Goal: Task Accomplishment & Management: Manage account settings

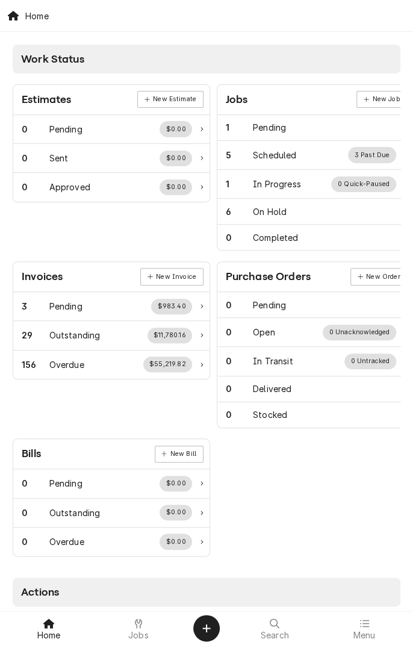
click at [137, 605] on span "Jobs" at bounding box center [138, 635] width 20 height 10
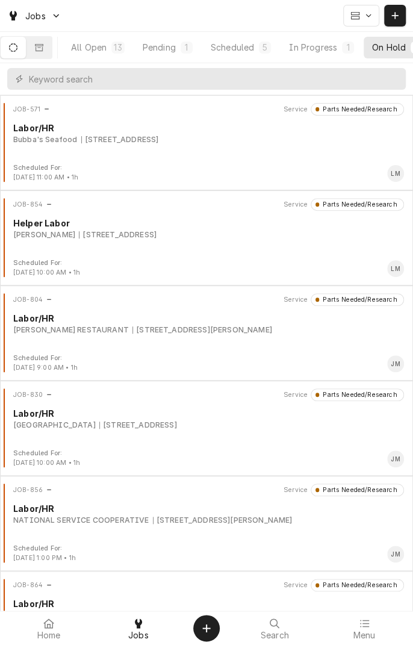
click at [46, 55] on button "Dynamic Content Wrapper" at bounding box center [38, 48] width 25 height 22
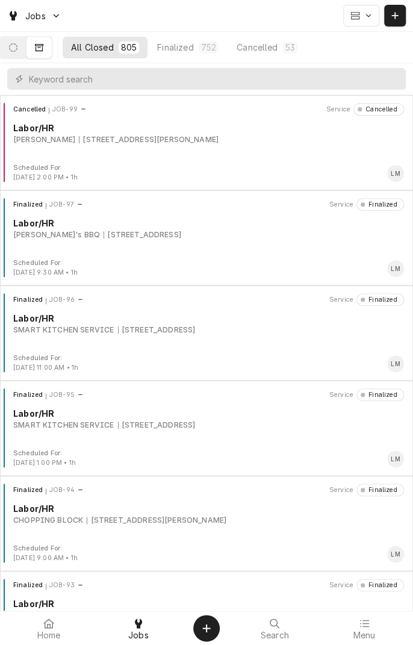
click at [175, 96] on div "Cancelled JOB-99 Service Cancelled Labor/HR Don Lupe-Lucious 5203 John Stockbau…" at bounding box center [206, 142] width 413 height 95
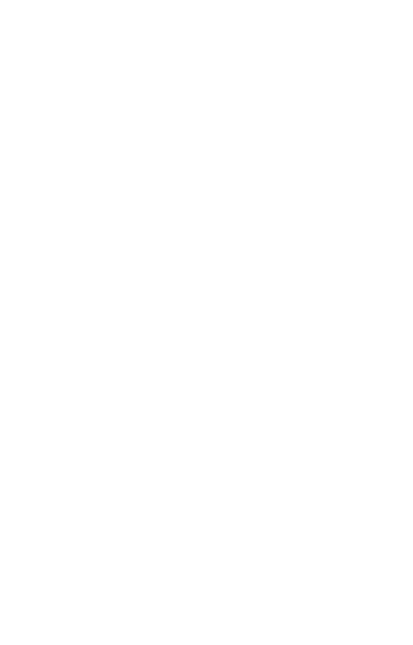
click at [161, 84] on div "Dynamic Content Wrapper" at bounding box center [206, 322] width 413 height 645
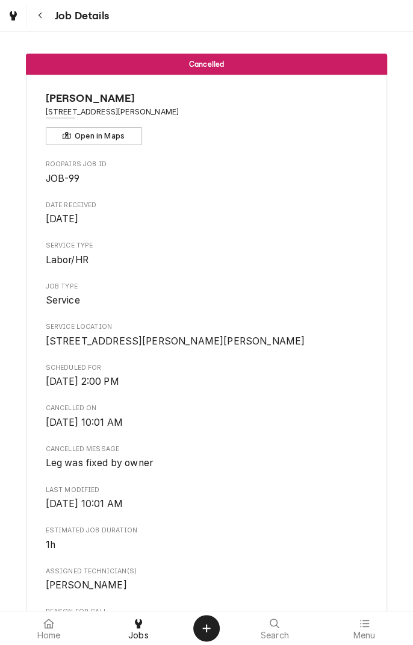
click at [46, 22] on button "Navigate back" at bounding box center [40, 16] width 22 height 22
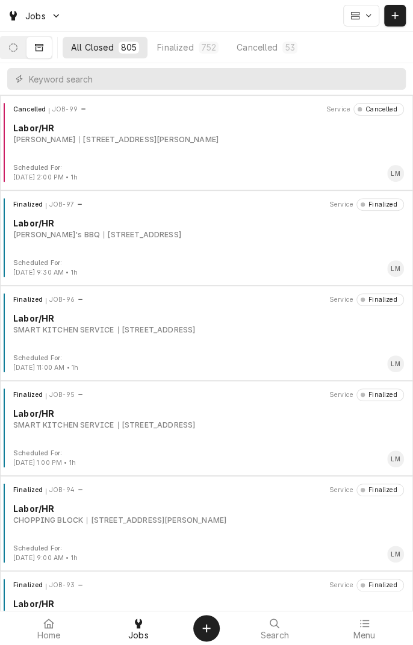
click at [143, 96] on div "Cancelled JOB-99 Service Cancelled Labor/HR Don Lupe-Lucious 5203 John Stockbau…" at bounding box center [206, 142] width 413 height 95
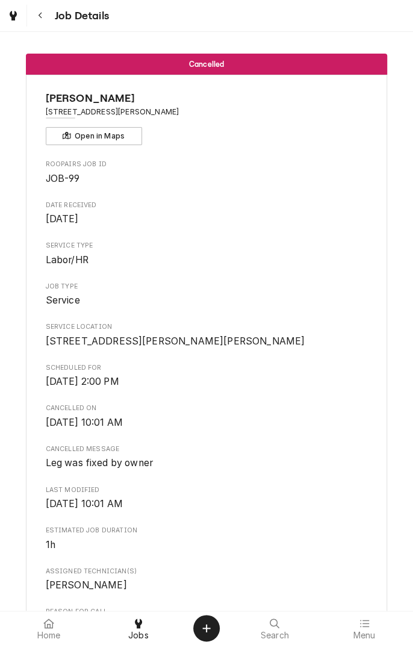
click at [47, 17] on button "Navigate back" at bounding box center [40, 16] width 22 height 22
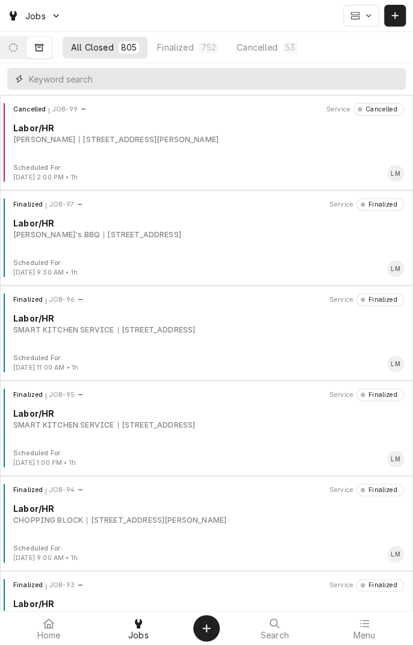
click at [129, 82] on input "Dynamic Content Wrapper" at bounding box center [214, 79] width 371 height 22
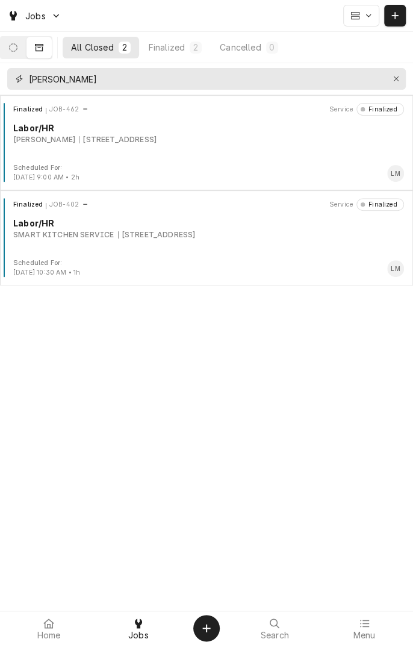
type input "Totah"
click at [142, 150] on div "Finalized JOB-462 Service Finalized Labor/HR TOTAH, ALBERT 203 PAISANO, VICTORI…" at bounding box center [206, 133] width 403 height 60
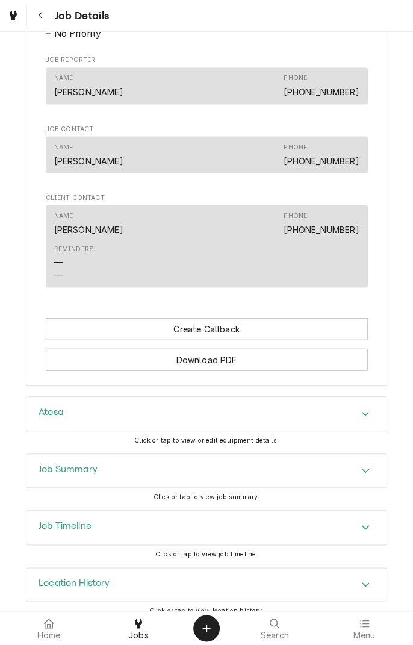
scroll to position [633, 0]
click at [369, 420] on div "Accordion Header" at bounding box center [365, 413] width 18 height 14
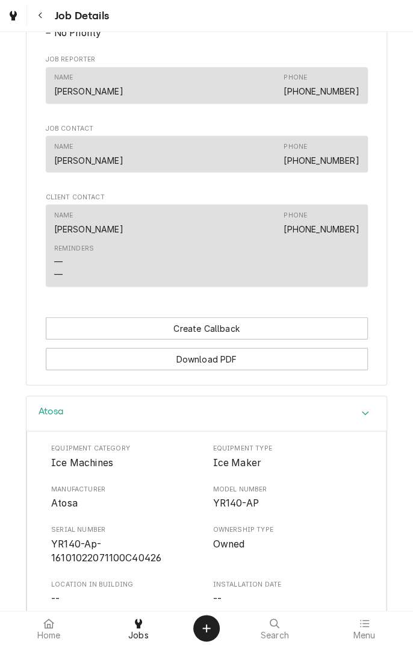
click at [49, 13] on button "Navigate back" at bounding box center [40, 16] width 22 height 22
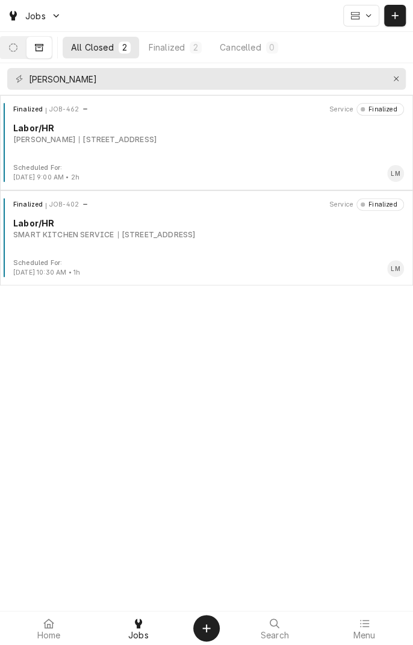
click at [17, 48] on icon "Dynamic Content Wrapper" at bounding box center [13, 47] width 8 height 8
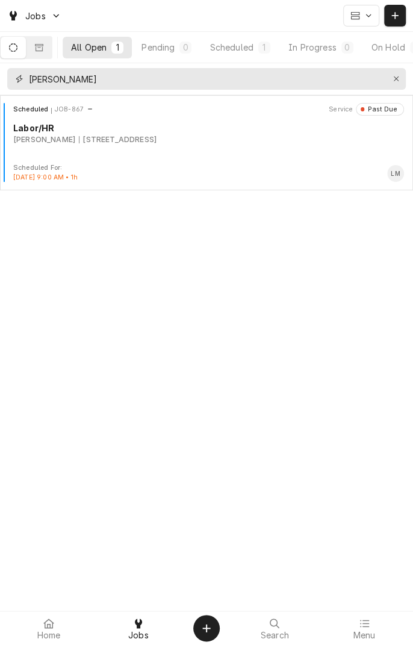
click at [395, 86] on button "Erase input" at bounding box center [395, 78] width 19 height 19
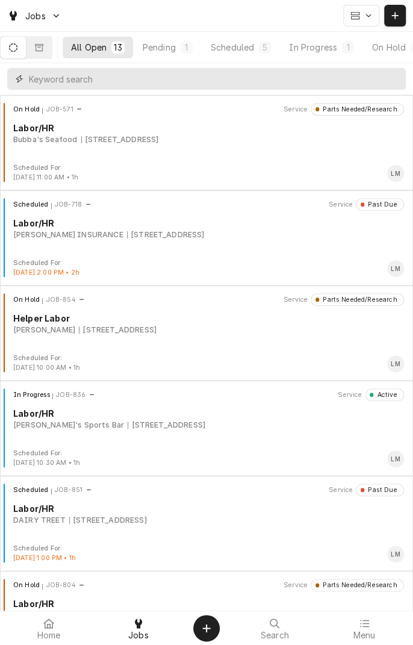
click at [158, 82] on input "Dynamic Content Wrapper" at bounding box center [214, 79] width 371 height 22
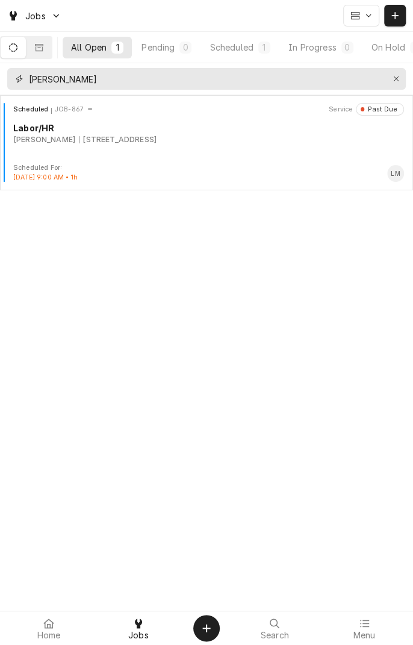
type input "Totah"
click at [156, 139] on div "203 PAISANO, VICTORIA, TX 77904" at bounding box center [118, 139] width 78 height 11
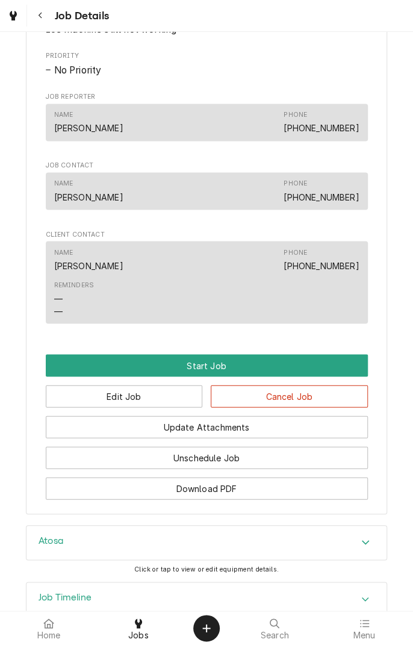
scroll to position [569, 0]
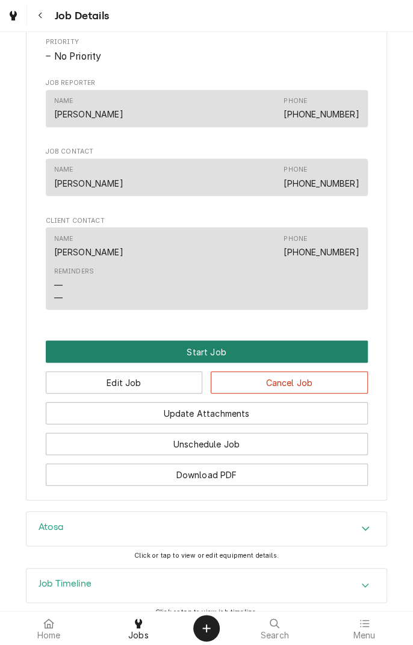
click at [246, 362] on button "Start Job" at bounding box center [207, 351] width 322 height 22
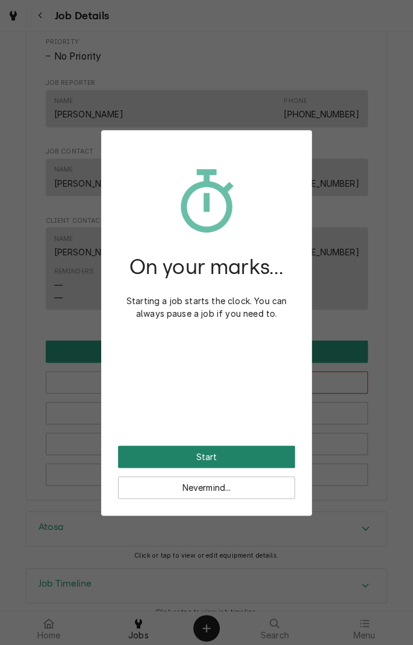
click at [247, 458] on button "Start" at bounding box center [206, 456] width 177 height 22
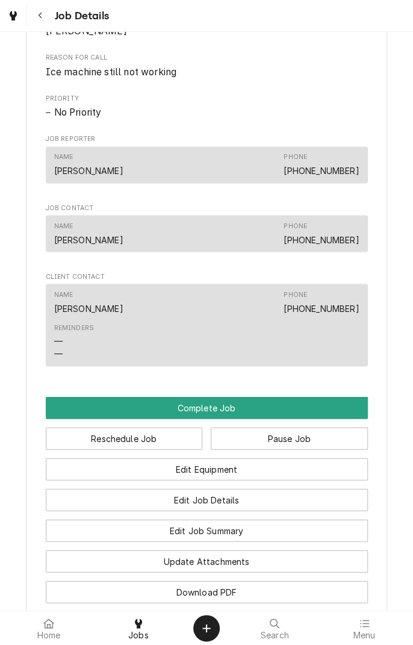
scroll to position [554, 0]
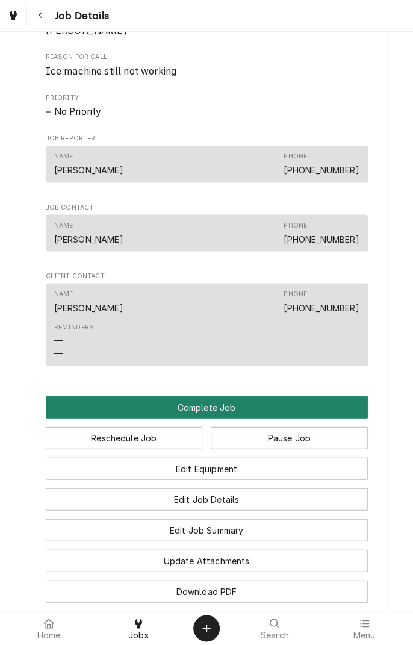
click at [203, 418] on button "Complete Job" at bounding box center [207, 406] width 322 height 22
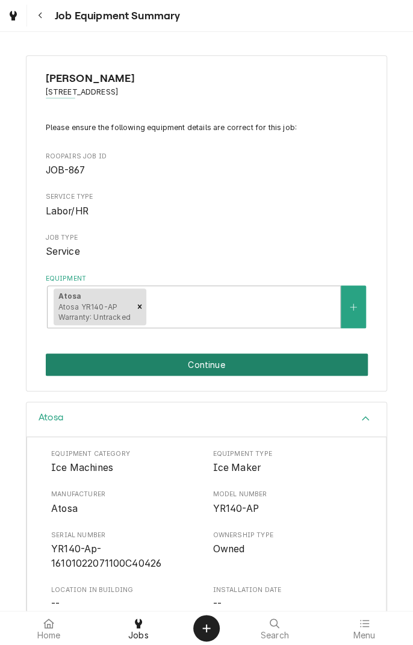
click at [287, 362] on button "Continue" at bounding box center [207, 364] width 322 height 22
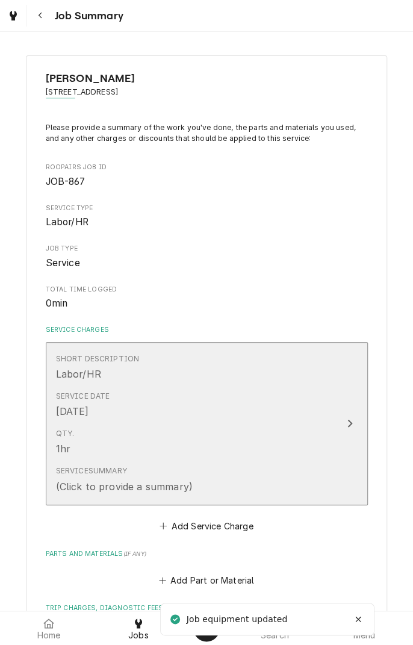
click at [342, 419] on div "Update Line Item" at bounding box center [350, 423] width 16 height 14
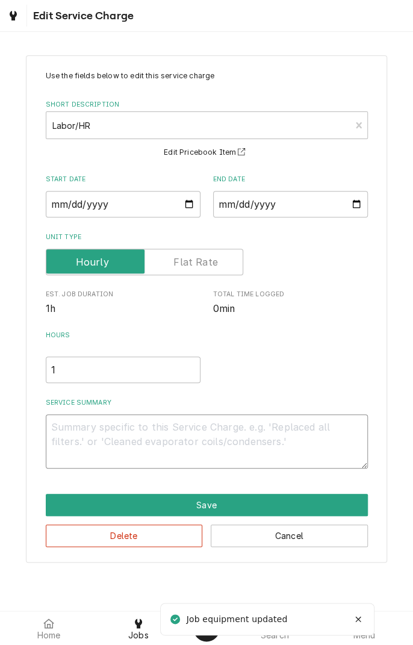
click at [211, 433] on textarea "Service Summary" at bounding box center [207, 441] width 322 height 54
type textarea "x"
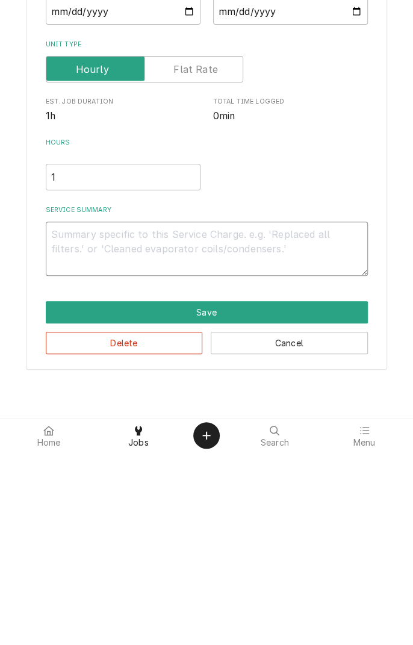
type textarea "D"
type textarea "x"
type textarea "Di"
type textarea "x"
type textarea "Dia"
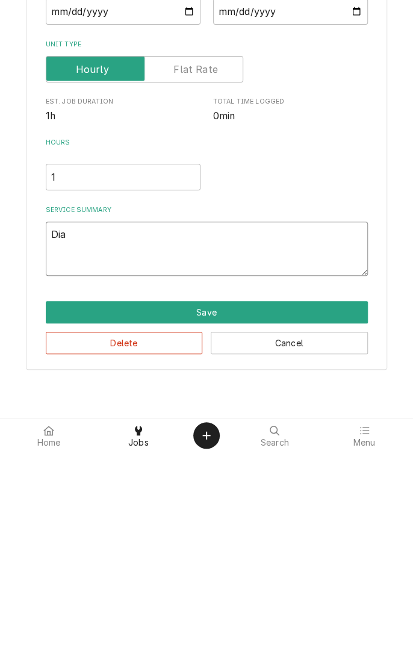
type textarea "x"
type textarea "Diagnosed"
type textarea "x"
type textarea "Diagnosed i"
type textarea "x"
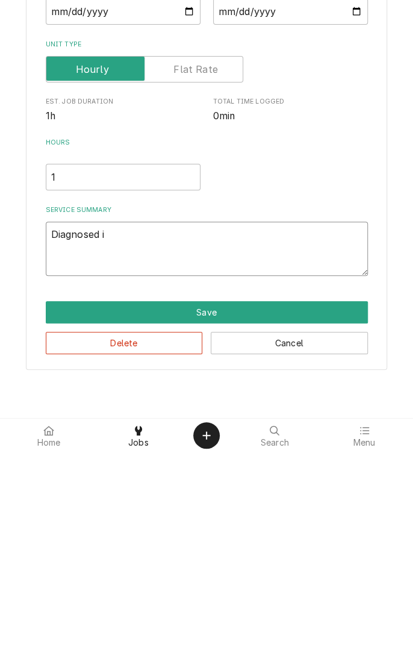
type textarea "Diagnosed ic"
type textarea "x"
type textarea "Diagnosed ice"
type textarea "x"
type textarea "Diagnosed ice"
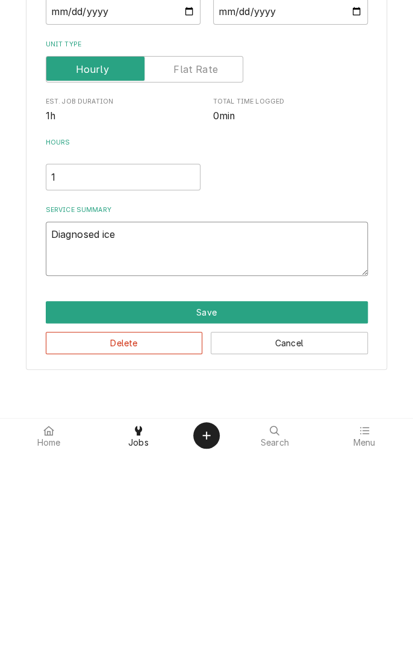
type textarea "x"
type textarea "Diagnosed ice m"
type textarea "x"
type textarea "Diagnosed ice ma"
type textarea "x"
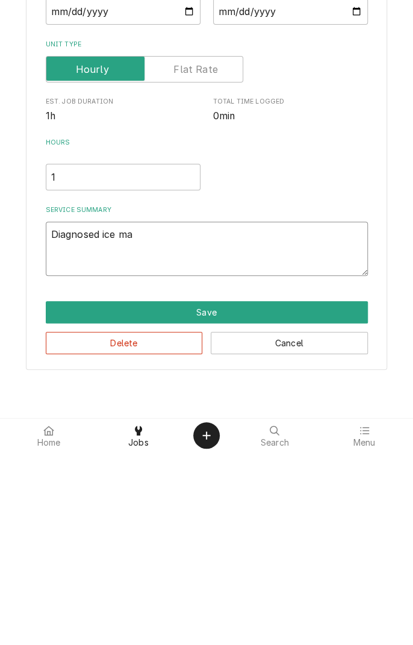
type textarea "Diagnosed ice mac"
type textarea "x"
type textarea "Diagnosed ice mach"
type textarea "x"
type textarea "Diagnosed ice machi"
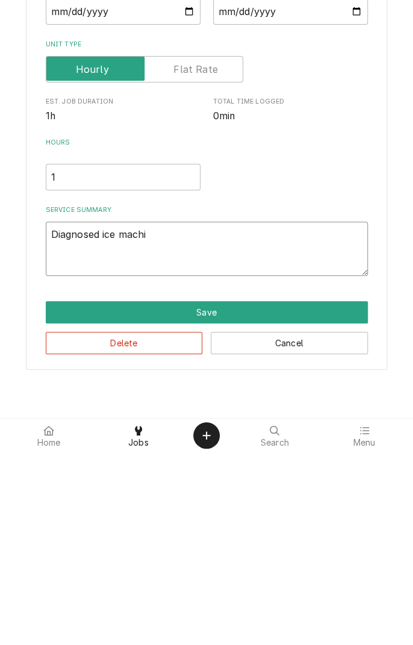
type textarea "x"
type textarea "Diagnosed ice machin"
type textarea "x"
type textarea "Diagnosed ice machine"
type textarea "x"
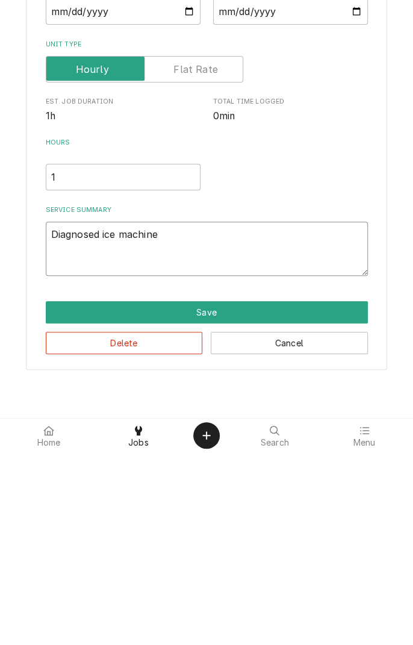
type textarea "Diagnosed ice machine."
type textarea "x"
type textarea "Diagnosed ice machine."
type textarea "x"
type textarea "Diagnosed ice machine. V"
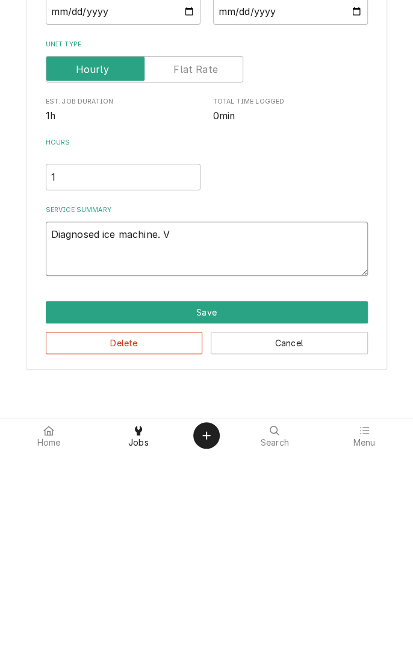
type textarea "x"
type textarea "Diagnosed ice machine. Ve"
type textarea "x"
type textarea "Diagnosed ice machine. Ver"
type textarea "x"
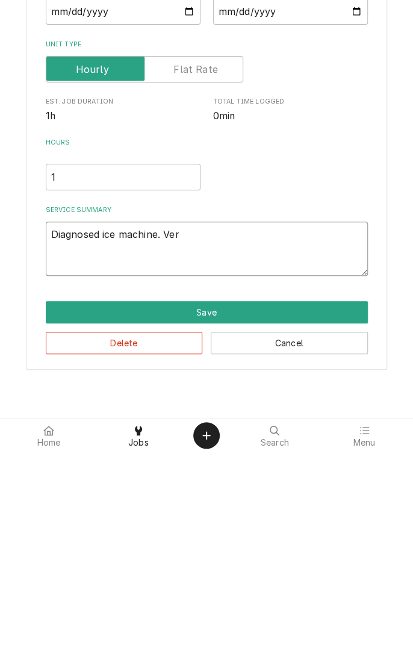
type textarea "Diagnosed ice machine. Verified"
type textarea "x"
type textarea "Diagnosed ice machine. Verified a"
type textarea "x"
type textarea "Diagnosed ice machine. Verified al"
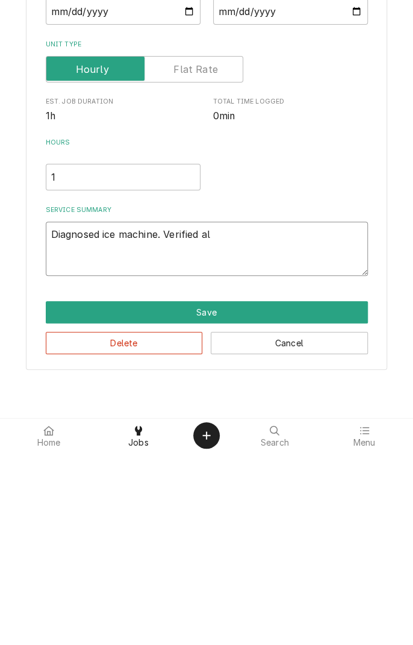
type textarea "x"
type textarea "Diagnosed ice machine. Verified all"
type textarea "x"
type textarea "Diagnosed ice machine. Verified all"
type textarea "x"
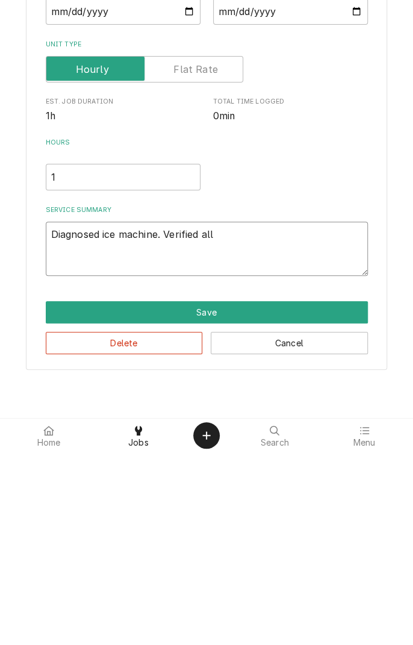
type textarea "Diagnosed ice machine. Verified all c"
type textarea "x"
type textarea "Diagnosed ice machine. Verified all co"
type textarea "x"
type textarea "Diagnosed ice machine. Verified all com"
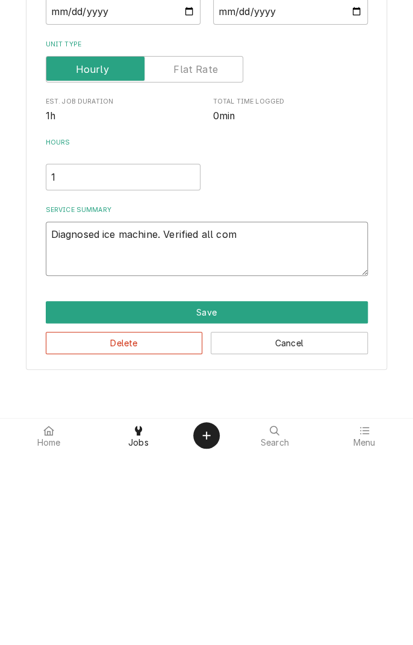
type textarea "x"
type textarea "Diagnosed ice machine. Verified all components"
type textarea "x"
type textarea "Diagnosed ice machine. Verified all components running"
type textarea "x"
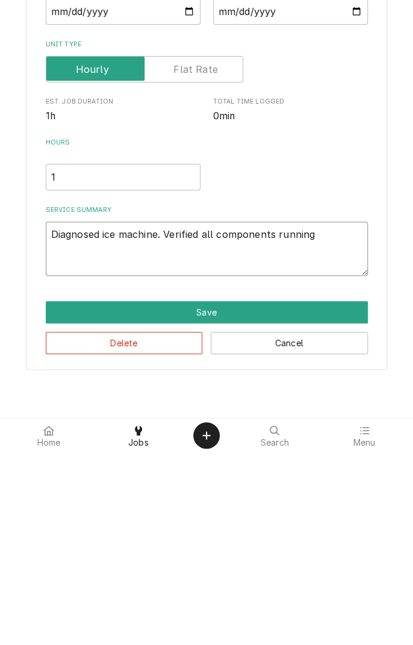
type textarea "Diagnosed ice machine. Verified all components running."
type textarea "x"
type textarea "Diagnosed ice machine. Verified all components running."
type textarea "x"
type textarea "Diagnosed ice machine. Verified all components running. U"
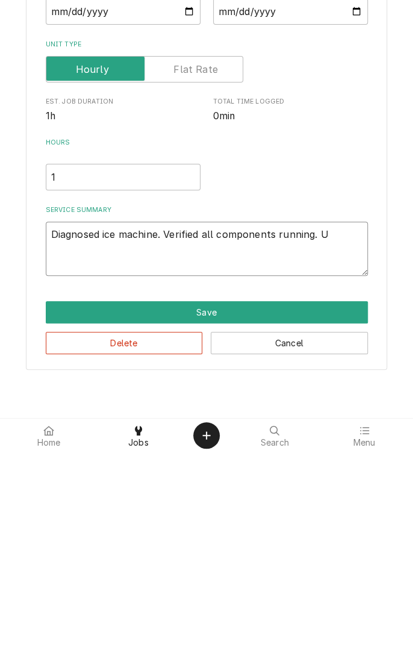
type textarea "x"
type textarea "Diagnosed ice machine. Verified all components running. Un"
type textarea "x"
type textarea "Diagnosed ice machine. Verified all components running. Uni"
type textarea "x"
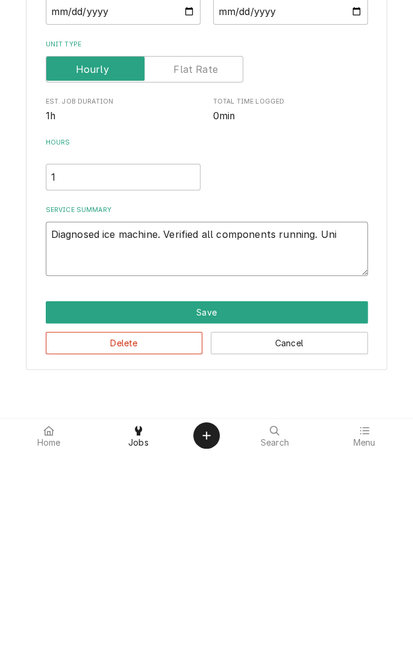
type textarea "Diagnosed ice machine. Verified all components running. Unit"
type textarea "x"
type textarea "Diagnosed ice machine. Verified all components running. Unit"
type textarea "x"
type textarea "Diagnosed ice machine. Verified all components running. Unit f"
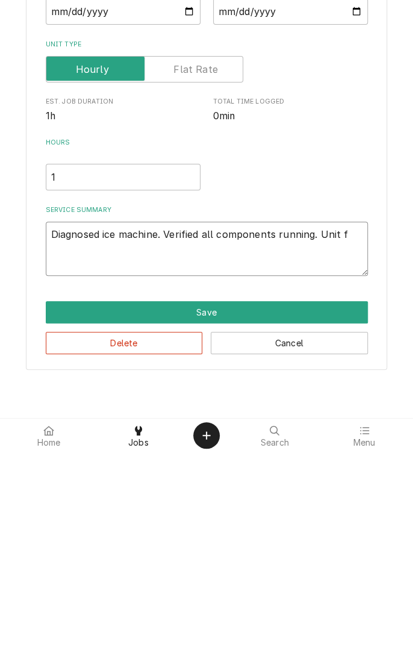
type textarea "x"
type textarea "Diagnosed ice machine. Verified all components running. Unit fa"
type textarea "x"
type textarea "Diagnosed ice machine. Verified all components running. Unit fai"
type textarea "x"
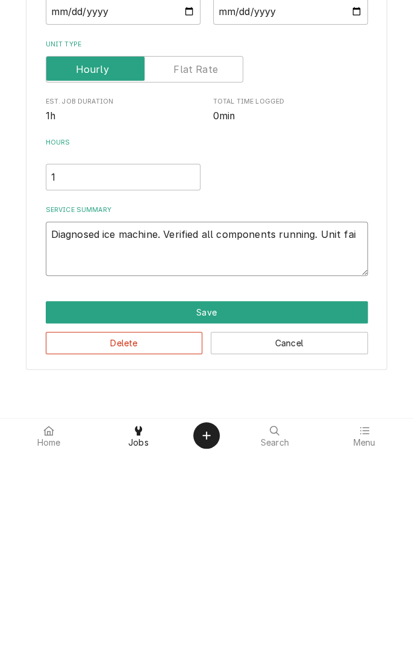
type textarea "Diagnosed ice machine. Verified all components running. Unit fail"
type textarea "x"
type textarea "Diagnosed ice machine. Verified all components running. Unit fails"
type textarea "x"
type textarea "Diagnosed ice machine. Verified all components running. Unit fails"
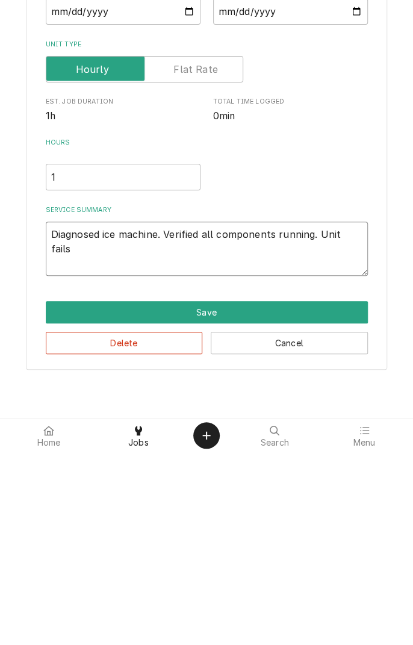
type textarea "x"
type textarea "Diagnosed ice machine. Verified all components running. Unit fails t"
type textarea "x"
type textarea "Diagnosed ice machine. Verified all components running. Unit fails to"
type textarea "x"
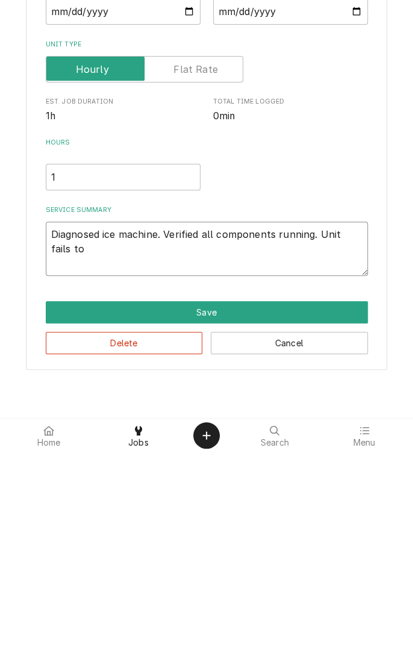
type textarea "Diagnosed ice machine. Verified all components running. Unit fails toh"
type textarea "x"
type textarea "Diagnosed ice machine. Verified all components running. Unit fails toha"
type textarea "x"
type textarea "Diagnosed ice machine. Verified all components running. Unit fails tohar"
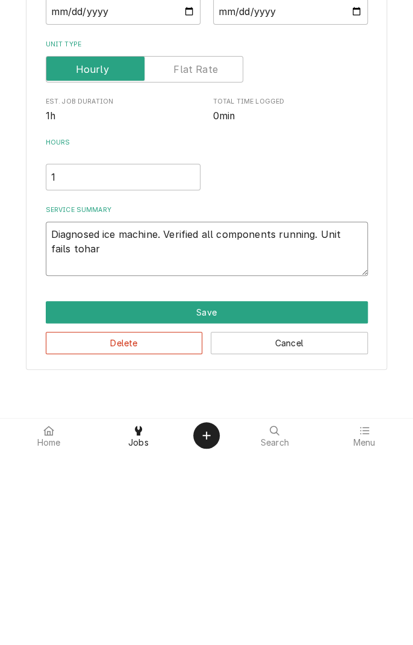
type textarea "x"
type textarea "Diagnosed ice machine. Verified all components running. Unit fails toharv"
type textarea "x"
type textarea "Diagnosed ice machine. Verified all components running. Unit fails toharve"
type textarea "x"
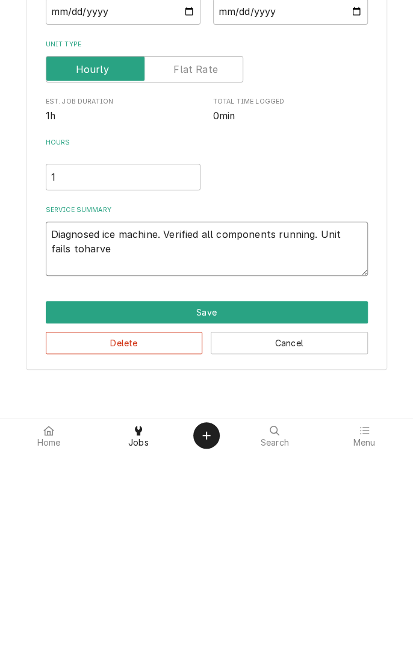
type textarea "Diagnosed ice machine. Verified all components running. Unit fails toharves"
type textarea "x"
type textarea "Diagnosed ice machine. Verified all components running. Unit fails toharvest"
type textarea "x"
type textarea "Diagnosed ice machine. Verified all components running. Unit fails toharves"
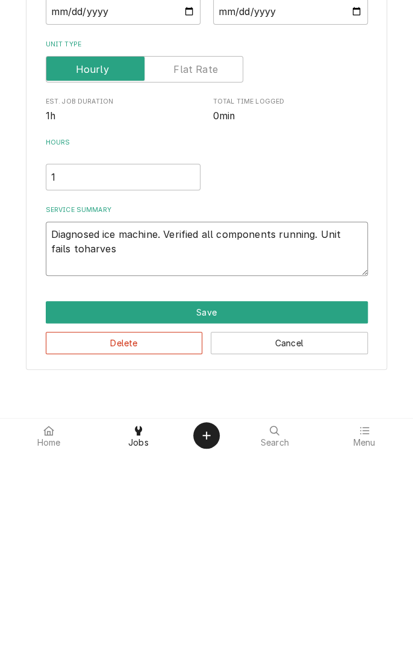
type textarea "x"
type textarea "Diagnosed ice machine. Verified all components running. Unit fails toharve"
type textarea "x"
type textarea "Diagnosed ice machine. Verified all components running. Unit fails toharv"
type textarea "x"
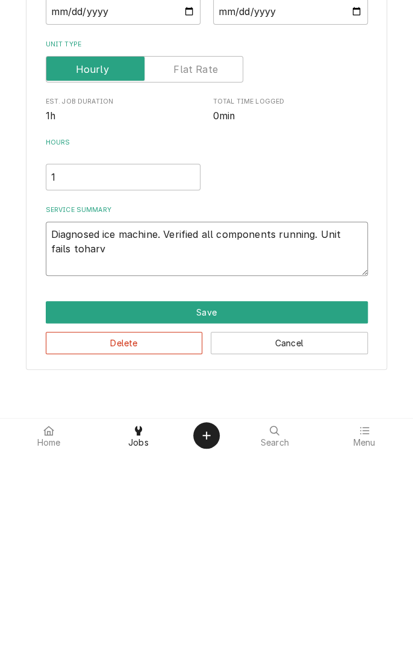
type textarea "Diagnosed ice machine. Verified all components running. Unit fails tohar"
type textarea "x"
type textarea "Diagnosed ice machine. Verified all components running. Unit fails toha"
type textarea "x"
type textarea "Diagnosed ice machine. Verified all components running. Unit fails toh"
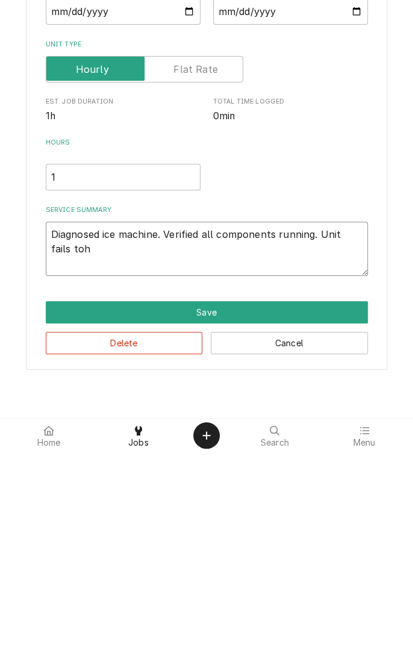
type textarea "x"
type textarea "Diagnosed ice machine. Verified all components running. Unit fails to"
type textarea "x"
type textarea "Diagnosed ice machine. Verified all components running. Unit fails to"
type textarea "x"
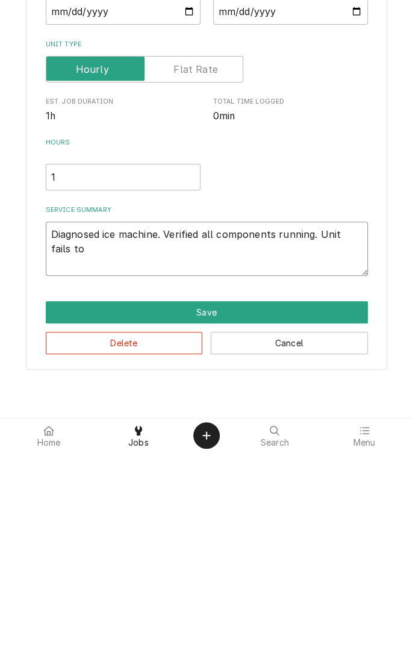
type textarea "Diagnosed ice machine. Verified all components running. Unit fails to h"
type textarea "x"
type textarea "Diagnosed ice machine. Verified all components running. Unit fails to ha"
type textarea "x"
type textarea "Diagnosed ice machine. Verified all components running. Unit fails to har"
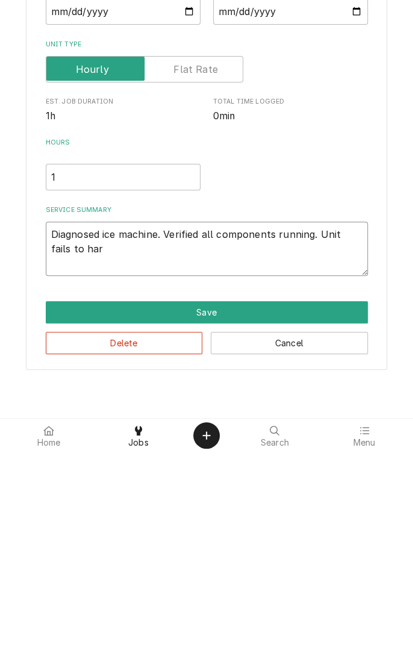
type textarea "x"
type textarea "Diagnosed ice machine. Verified all components running. Unit fails to harv"
type textarea "x"
type textarea "Diagnosed ice machine. Verified all components running. Unit fails to harve"
type textarea "x"
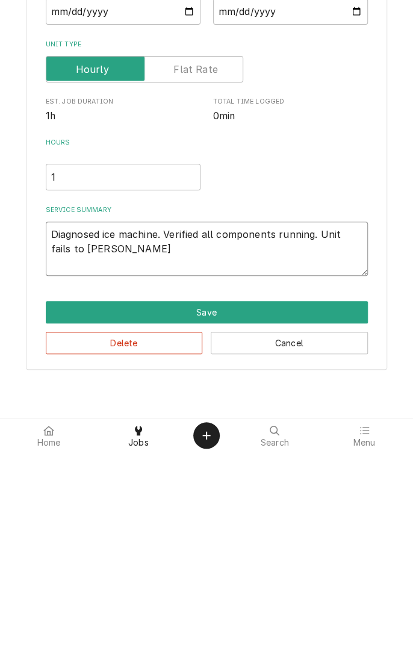
type textarea "Diagnosed ice machine. Verified all components running. Unit fails to harves"
type textarea "x"
type textarea "Diagnosed ice machine. Verified all components running. Unit fails to harvest"
type textarea "x"
type textarea "Diagnosed ice machine. Verified all components running. Unit fails to harvest."
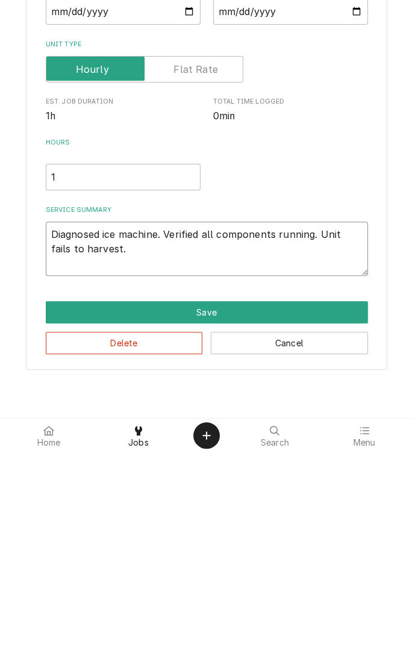
type textarea "x"
type textarea "Diagnosed ice machine. Verified all components running. Unit fails to harvest."
type textarea "x"
type textarea "Diagnosed ice machine. Verified all components running. Unit fails to harvest. I"
type textarea "x"
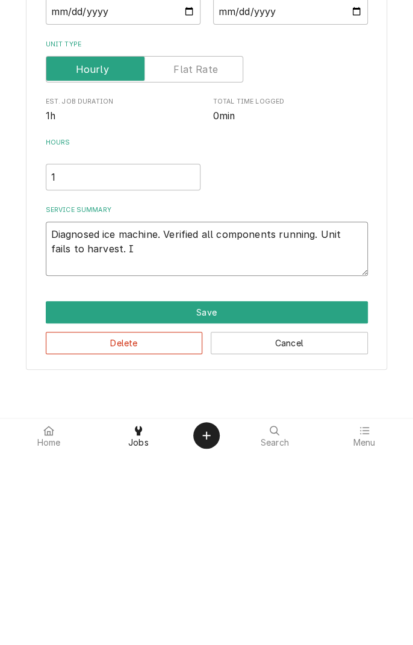
type textarea "Diagnosed ice machine. Verified all components running. Unit fails to harvest. …"
type textarea "x"
type textarea "Diagnosed ice machine. Verified all components running. Unit fails to harvest. …"
type textarea "x"
type textarea "Diagnosed ice machine. Verified all components running. Unit fails to harvest. …"
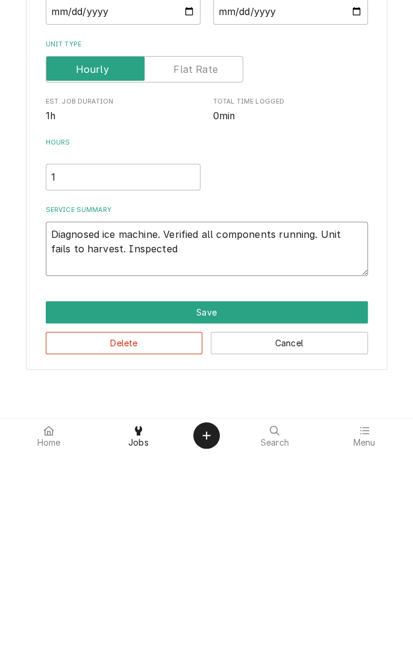
type textarea "x"
type textarea "Diagnosed ice machine. Verified all components running. Unit fails to harvest. …"
type textarea "x"
type textarea "Diagnosed ice machine. Verified all components running. Unit fails to harvest. …"
type textarea "x"
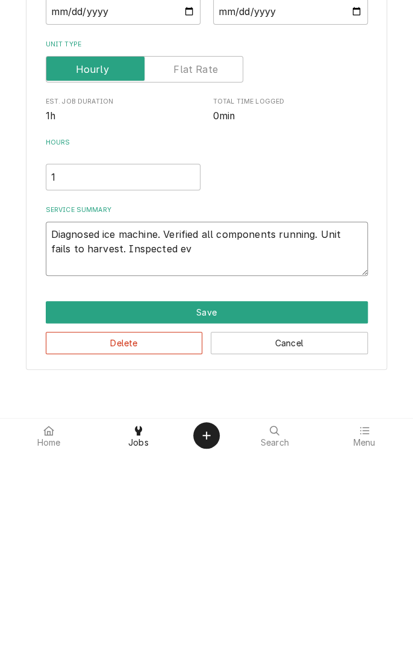
type textarea "Diagnosed ice machine. Verified all components running. Unit fails to harvest. …"
type textarea "x"
type textarea "Diagnosed ice machine. Verified all components running. Unit fails to harvest. …"
type textarea "x"
type textarea "Diagnosed ice machine. Verified all components running. Unit fails to harvest. …"
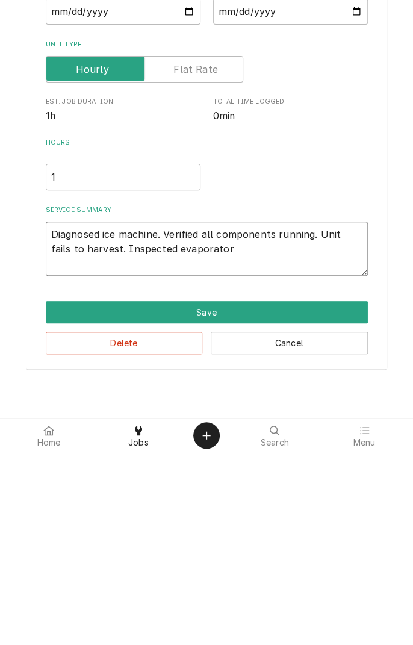
type textarea "x"
type textarea "Diagnosed ice machine. Verified all components running. Unit fails to harvest. …"
type textarea "x"
type textarea "Diagnosed ice machine. Verified all components running. Unit fails to harvest. …"
type textarea "x"
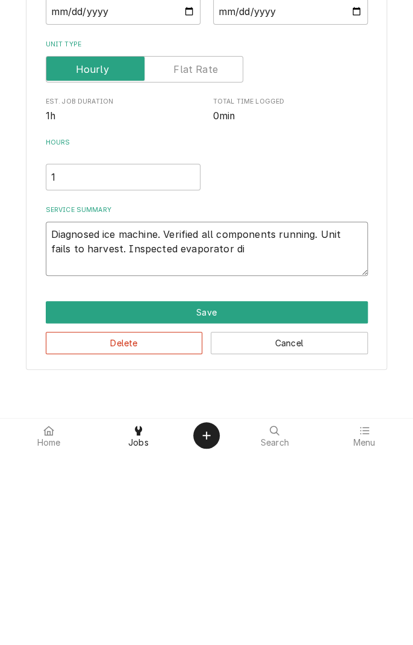
type textarea "Diagnosed ice machine. Verified all components running. Unit fails to harvest. …"
type textarea "x"
type textarea "Diagnosed ice machine. Verified all components running. Unit fails to harvest. …"
type textarea "x"
type textarea "Diagnosed ice machine. Verified all components running. Unit fails to harvest. …"
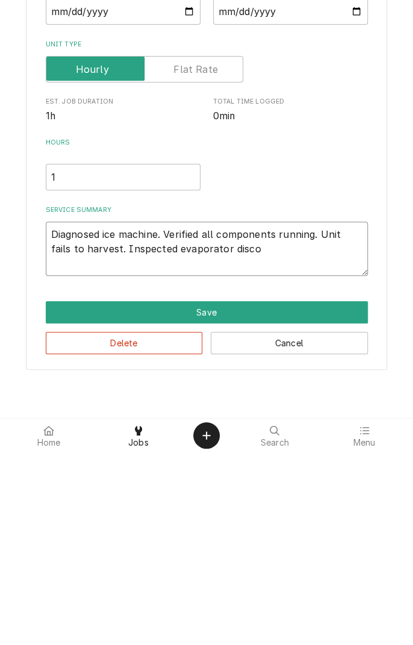
type textarea "x"
type textarea "Diagnosed ice machine. Verified all components running. Unit fails to harvest. …"
type textarea "x"
type textarea "Diagnosed ice machine. Verified all components running. Unit fails to harvest. …"
type textarea "x"
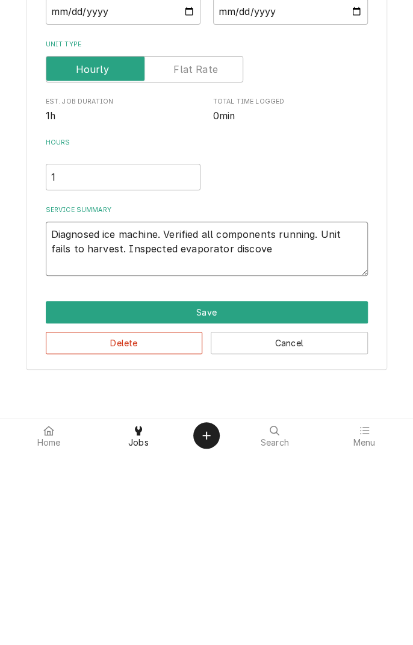
type textarea "Diagnosed ice machine. Verified all components running. Unit fails to harvest. …"
type textarea "x"
type textarea "Diagnosed ice machine. Verified all components running. Unit fails to harvest. …"
type textarea "x"
type textarea "Diagnosed ice machine. Verified all components running. Unit fails to harvest. …"
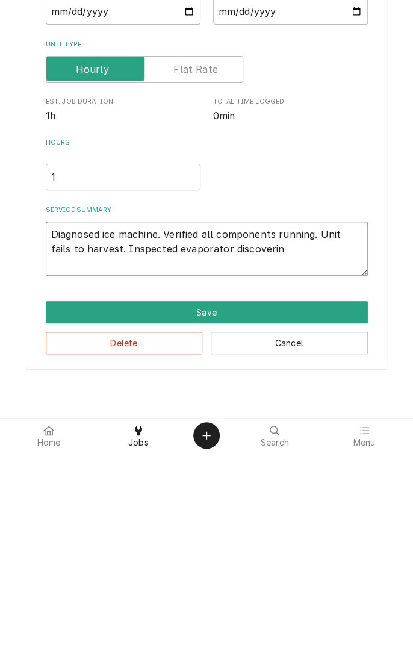
type textarea "x"
type textarea "Diagnosed ice machine. Verified all components running. Unit fails to harvest. …"
type textarea "x"
type textarea "Diagnosed ice machine. Verified all components running. Unit fails to harvest. …"
type textarea "x"
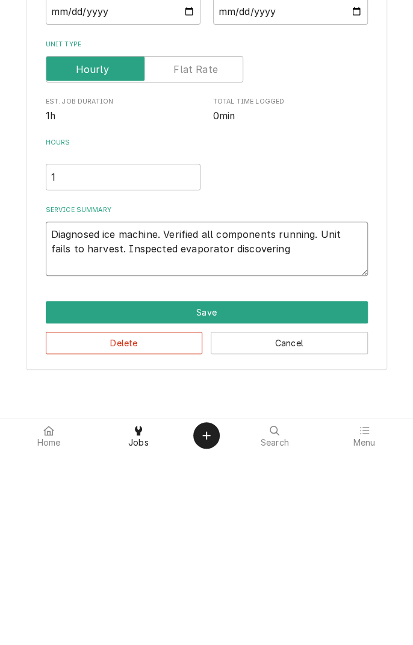
type textarea "Diagnosed ice machine. Verified all components running. Unit fails to harvest. …"
type textarea "x"
type textarea "Diagnosed ice machine. Verified all components running. Unit fails to harvest. …"
type textarea "x"
type textarea "Diagnosed ice machine. Verified all components running. Unit fails to harvest. …"
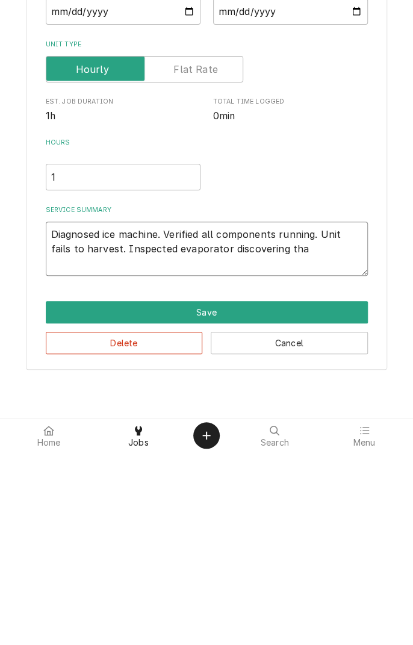
type textarea "x"
type textarea "Diagnosed ice machine. Verified all components running. Unit fails to harvest. …"
type textarea "x"
type textarea "Diagnosed ice machine. Verified all components running. Unit fails to harvest. …"
type textarea "x"
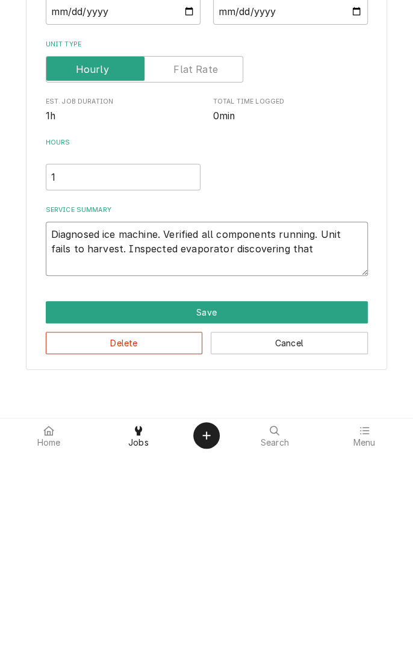
type textarea "Diagnosed ice machine. Verified all components running. Unit fails to harvest. …"
type textarea "x"
type textarea "Diagnosed ice machine. Verified all components running. Unit fails to harvest. …"
type textarea "x"
type textarea "Diagnosed ice machine. Verified all components running. Unit fails to harvest. …"
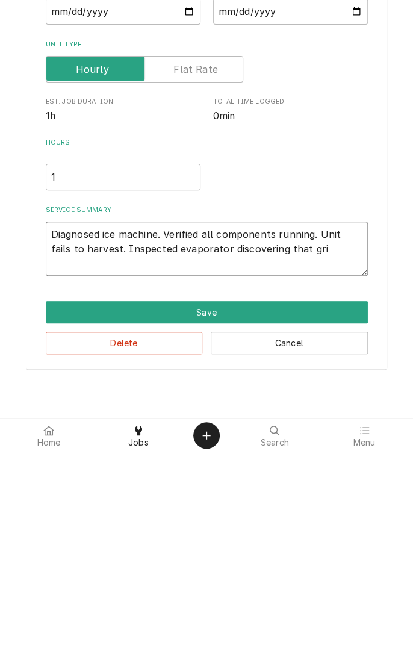
type textarea "x"
type textarea "Diagnosed ice machine. Verified all components running. Unit fails to harvest. …"
type textarea "x"
type textarea "Diagnosed ice machine. Verified all components running. Unit fails to harvest. …"
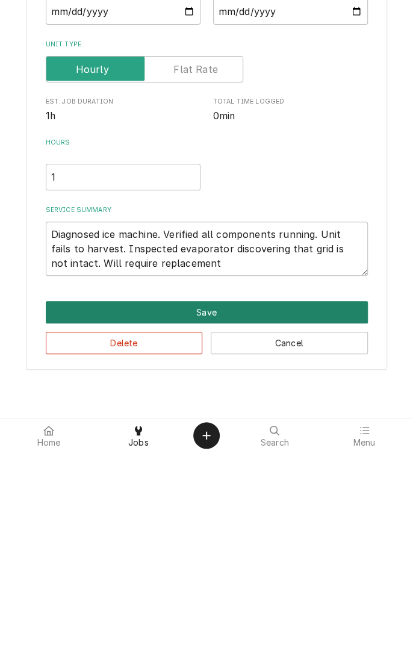
click at [226, 502] on button "Save" at bounding box center [207, 505] width 322 height 22
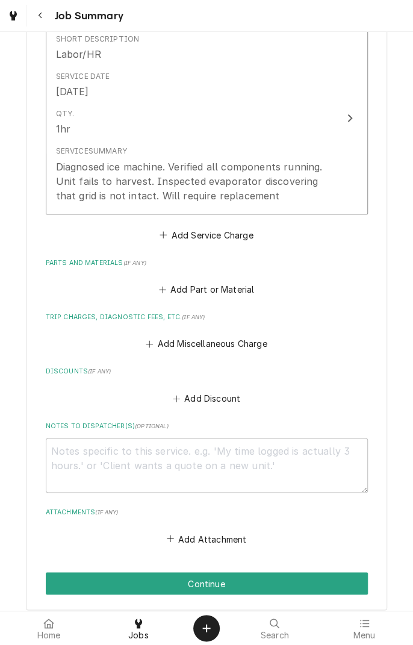
scroll to position [323, 0]
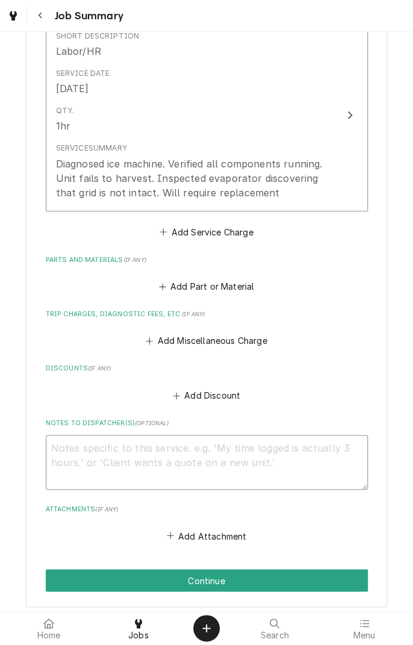
click at [294, 453] on textarea "Notes to Dispatcher(s) ( optional )" at bounding box center [207, 462] width 322 height 54
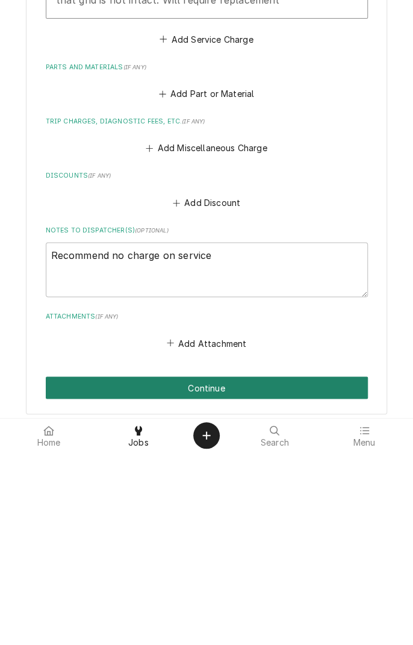
click at [260, 583] on button "Continue" at bounding box center [207, 580] width 322 height 22
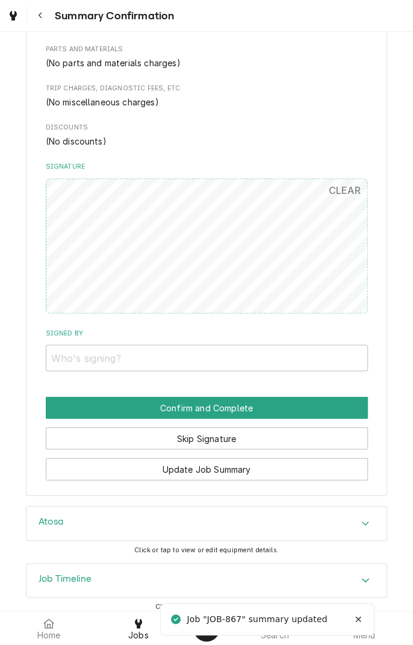
scroll to position [487, 0]
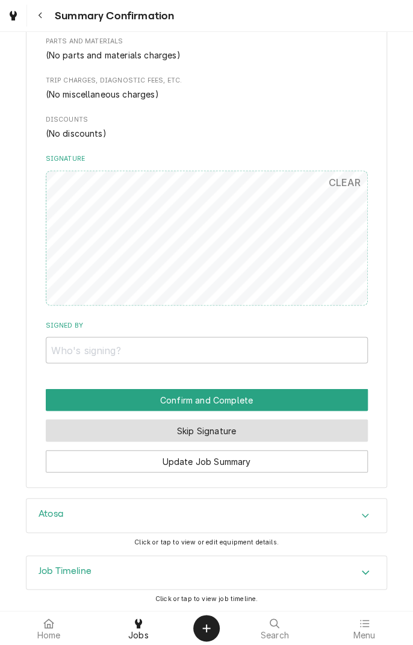
click at [252, 432] on button "Skip Signature" at bounding box center [207, 430] width 322 height 22
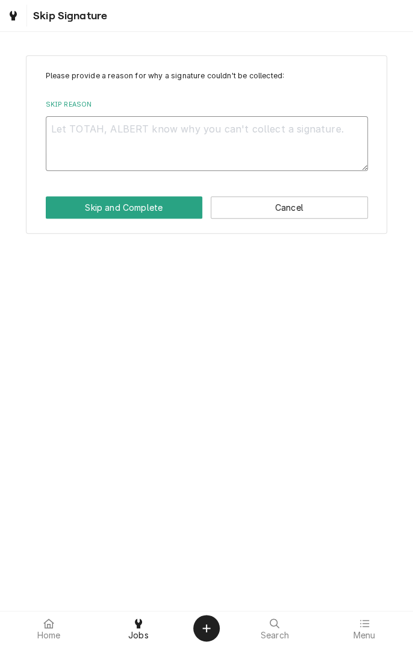
click at [278, 146] on textarea "Skip Reason" at bounding box center [207, 143] width 322 height 54
type textarea "x"
type textarea "C"
type textarea "x"
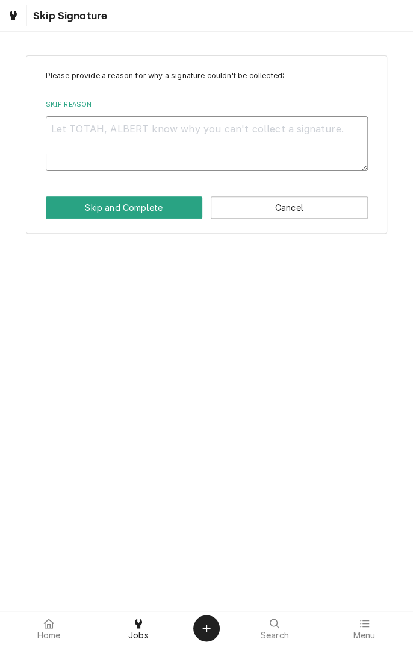
type textarea "N"
type textarea "x"
type textarea "No"
type textarea "x"
type textarea "Nor"
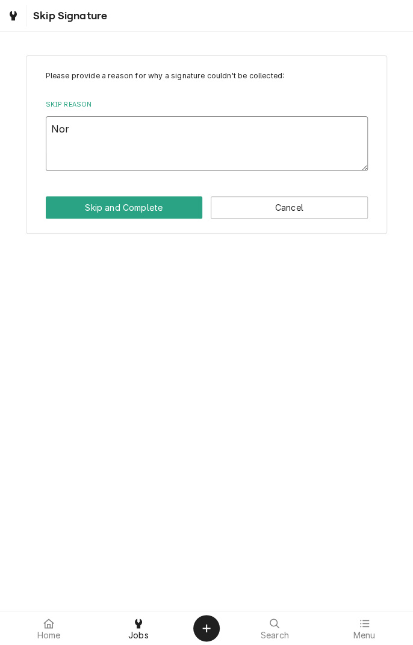
type textarea "x"
type textarea "No"
type textarea "x"
type textarea "Not"
type textarea "x"
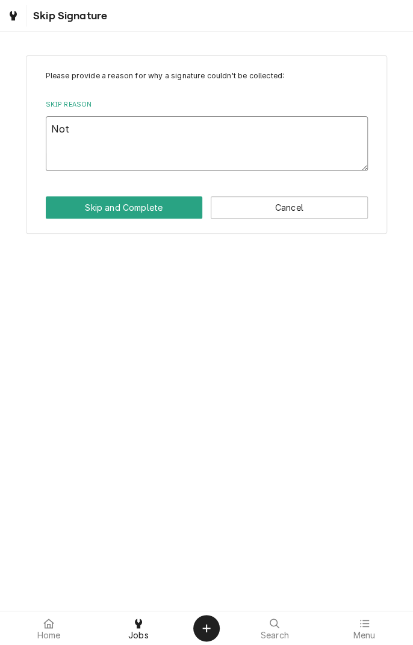
type textarea "Not"
type textarea "x"
type textarea "Not o"
type textarea "x"
type textarea "Not on"
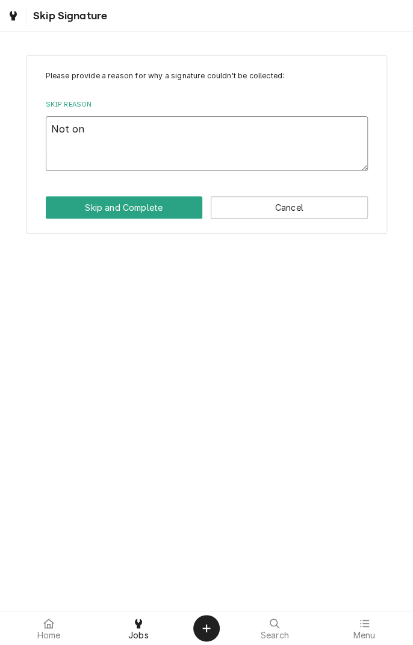
type textarea "x"
type textarea "Not on"
type textarea "x"
type textarea "Not on s"
type textarea "x"
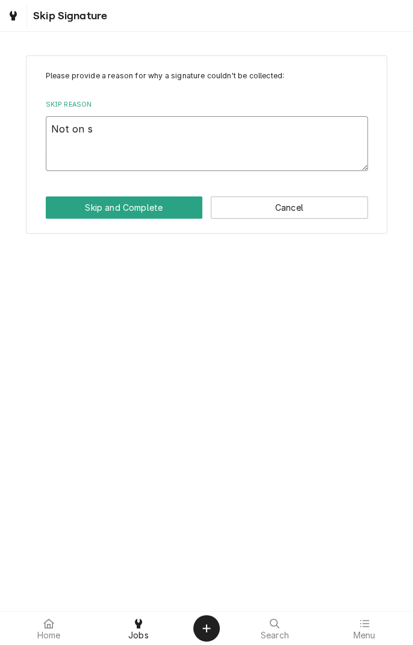
type textarea "Not on si"
type textarea "x"
type textarea "Not on sit"
type textarea "x"
type textarea "Not on site"
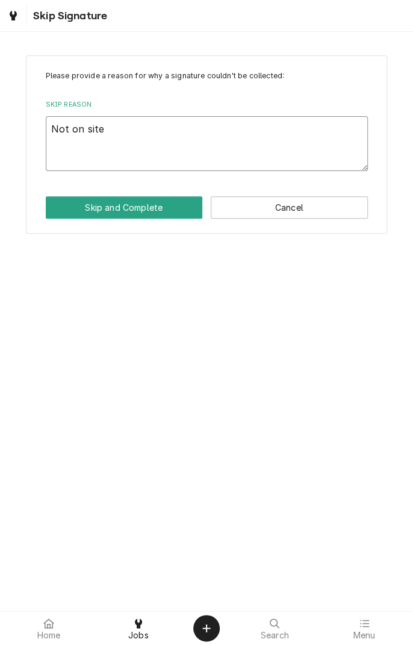
type textarea "x"
type textarea "Not on site"
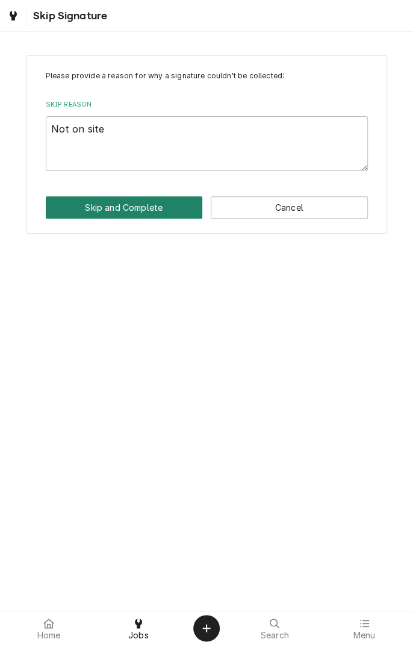
click at [143, 212] on button "Skip and Complete" at bounding box center [124, 207] width 157 height 22
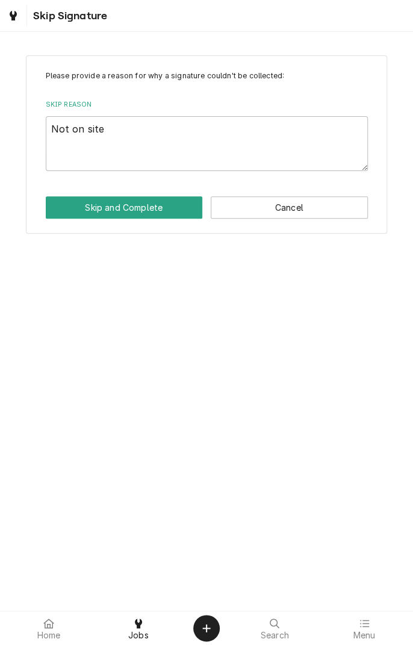
type textarea "x"
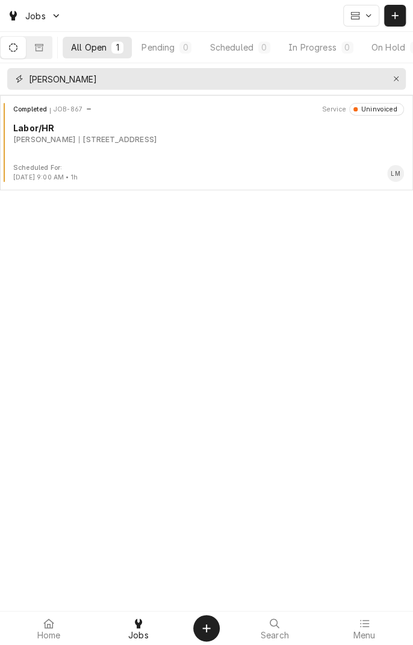
click at [395, 80] on icon "Erase input" at bounding box center [396, 79] width 7 height 8
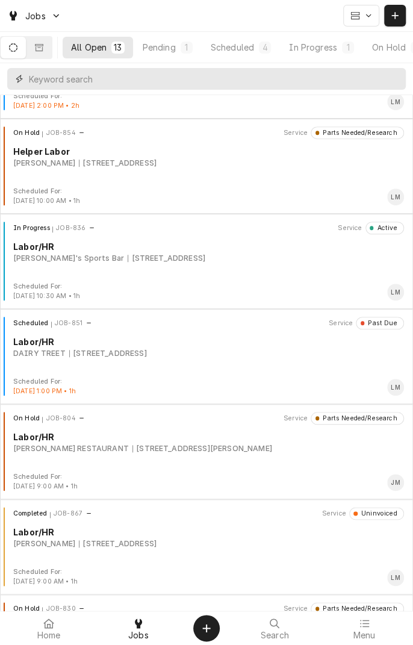
scroll to position [167, 0]
click at [194, 268] on div "In Progress JOB-836 Service Active Labor/HR [PERSON_NAME]'s Sports Bar [STREET_…" at bounding box center [206, 251] width 403 height 60
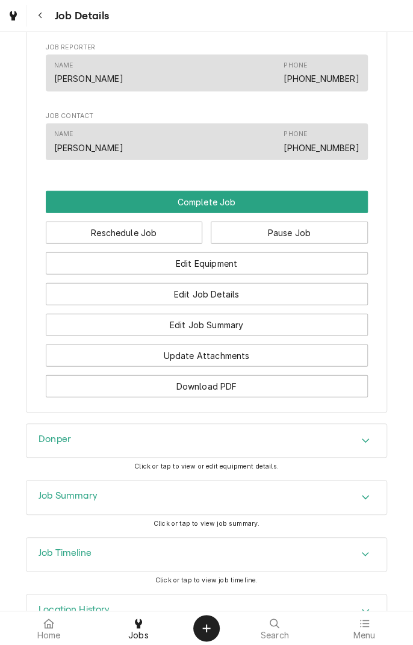
scroll to position [912, 0]
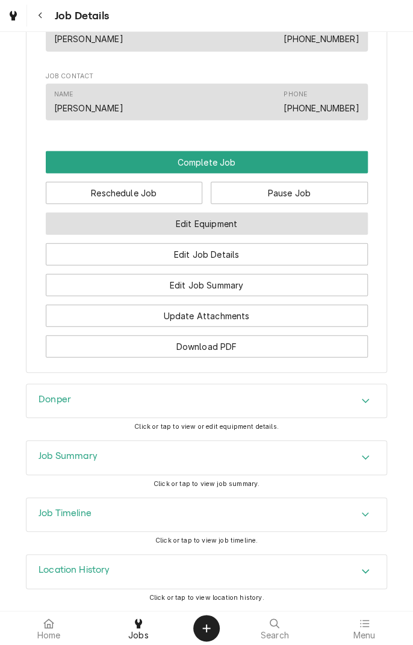
click at [304, 234] on button "Edit Equipment" at bounding box center [207, 223] width 322 height 22
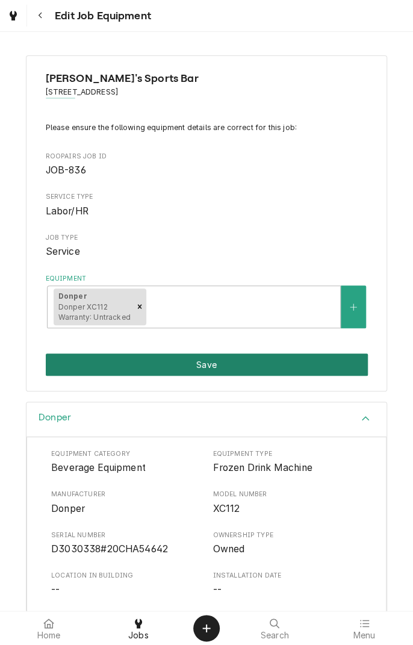
click at [250, 366] on button "Save" at bounding box center [207, 364] width 322 height 22
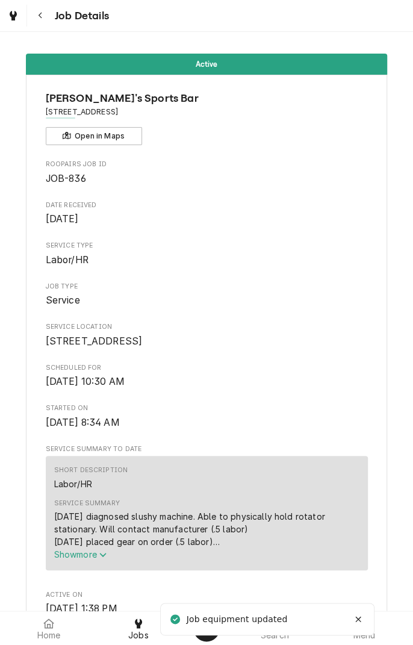
click at [39, 25] on button "Navigate back" at bounding box center [40, 16] width 22 height 22
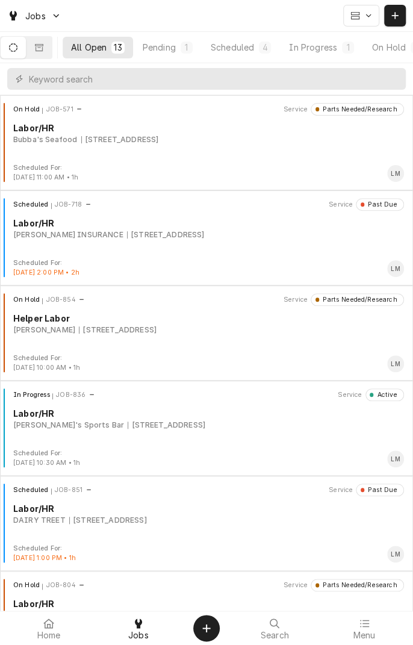
click at [49, 634] on span "Home" at bounding box center [48, 635] width 23 height 10
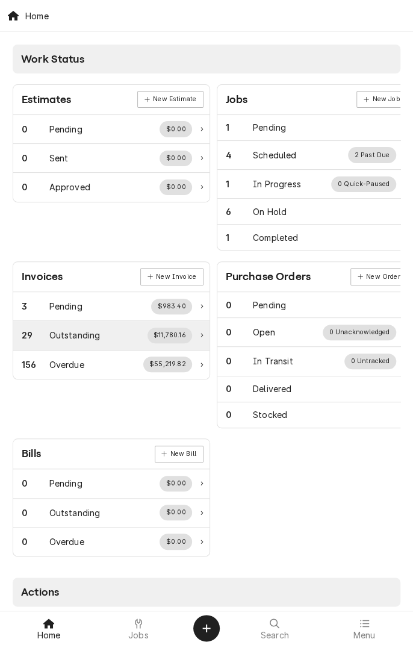
click at [114, 329] on div "29 Outstanding $11,780.16" at bounding box center [107, 335] width 170 height 16
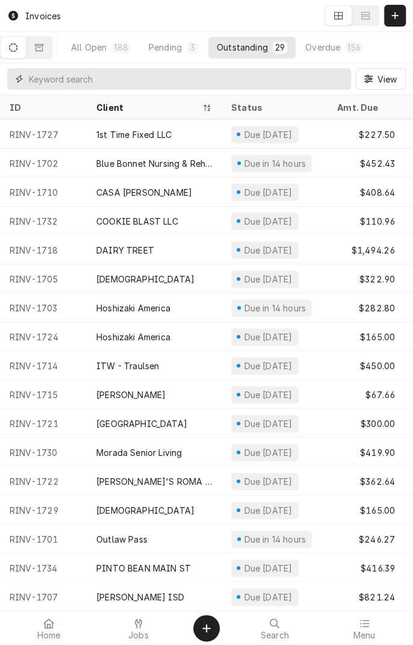
click at [203, 82] on input "Dynamic Content Wrapper" at bounding box center [187, 79] width 316 height 22
type input "L"
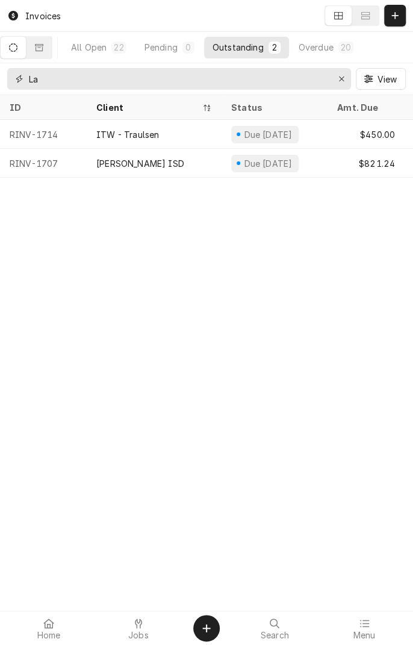
type input "L"
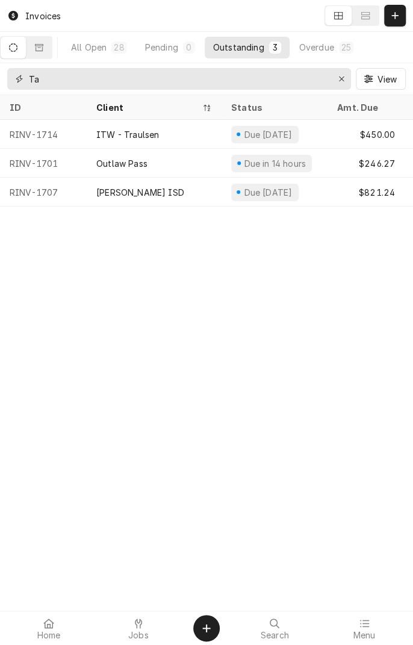
type input "T"
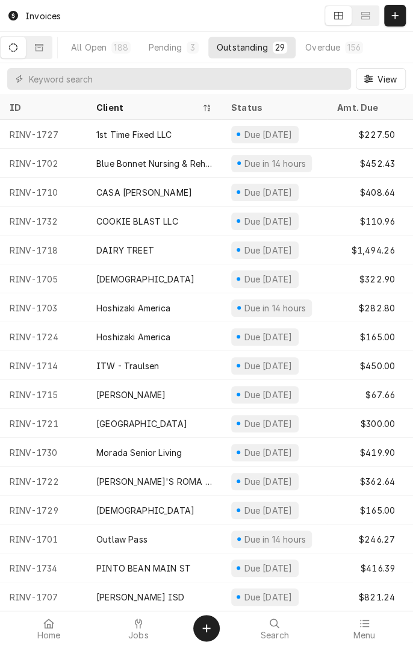
click at [336, 54] on button "Overdue 156" at bounding box center [334, 48] width 75 height 22
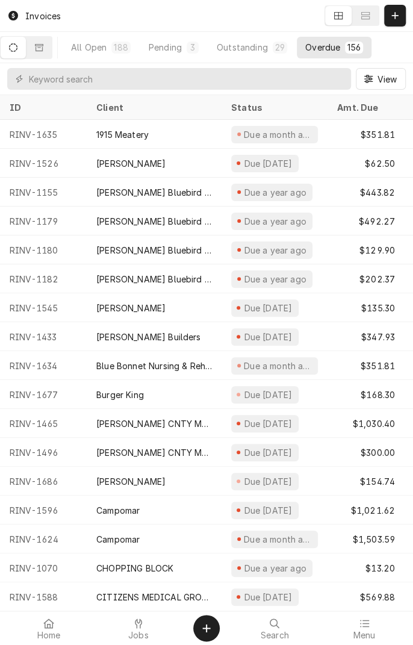
click at [147, 630] on div "Jobs" at bounding box center [139, 628] width 84 height 24
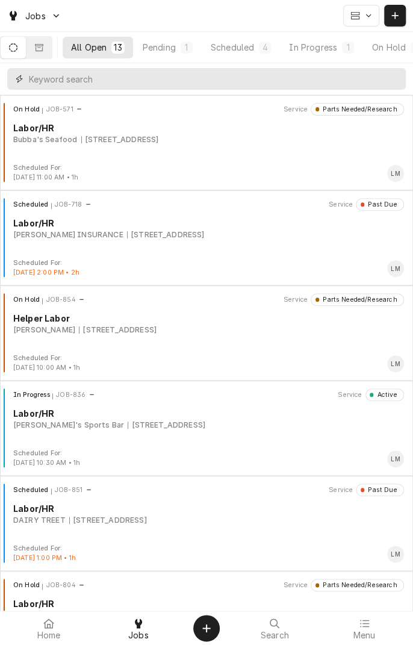
click at [176, 81] on input "Dynamic Content Wrapper" at bounding box center [214, 79] width 371 height 22
click at [156, 81] on input "Dynamic Content Wrapper" at bounding box center [214, 79] width 371 height 22
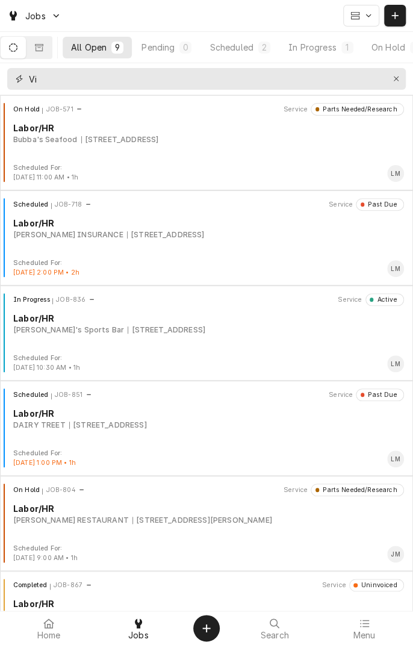
type input "V"
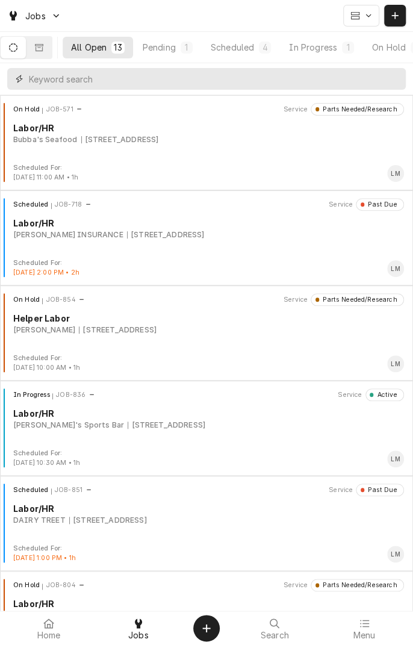
click at [164, 82] on input "Dynamic Content Wrapper" at bounding box center [214, 79] width 371 height 22
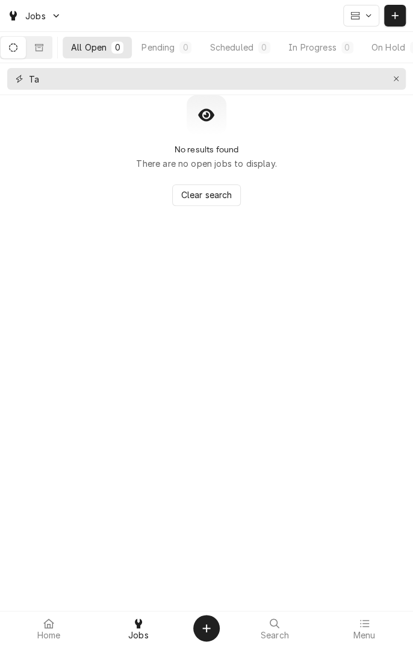
type input "T"
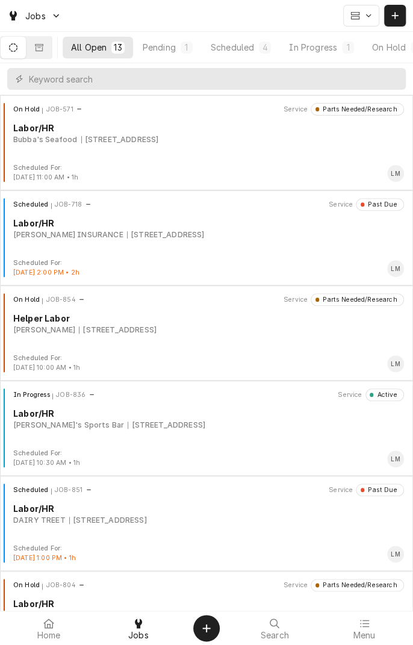
click at [264, 47] on button "Scheduled 4" at bounding box center [240, 48] width 77 height 22
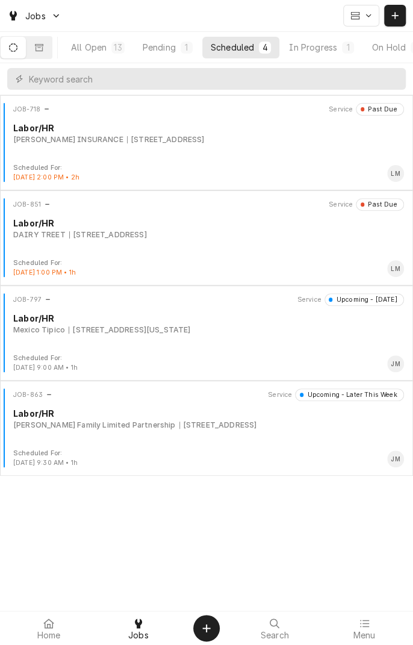
click at [107, 51] on div "All Open" at bounding box center [89, 47] width 36 height 13
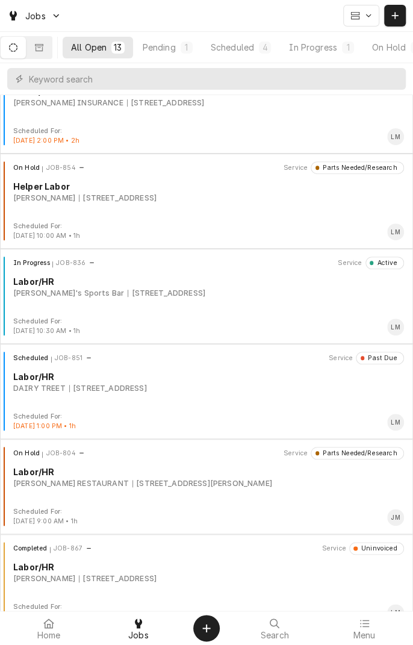
scroll to position [136, 0]
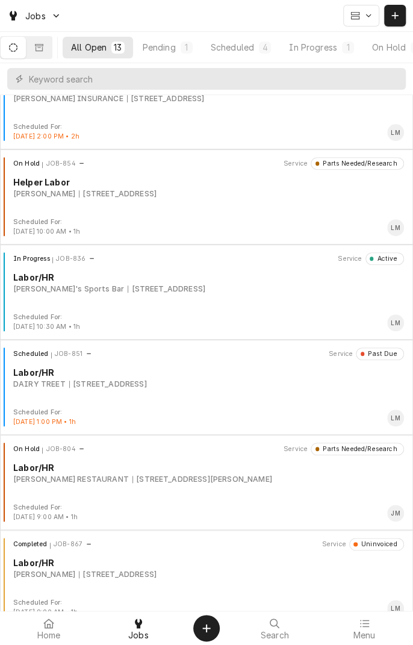
click at [170, 475] on div "[STREET_ADDRESS][PERSON_NAME]" at bounding box center [202, 479] width 140 height 11
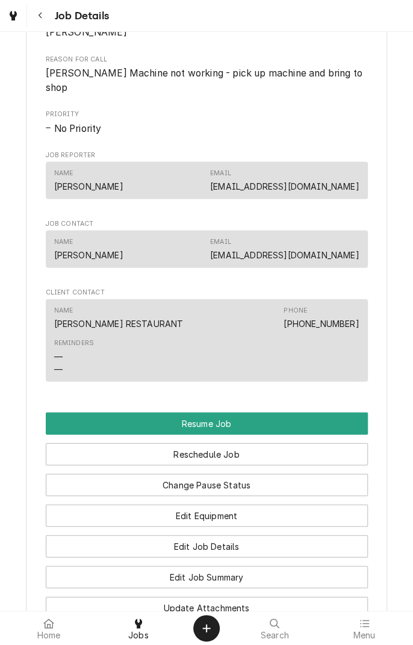
scroll to position [713, 0]
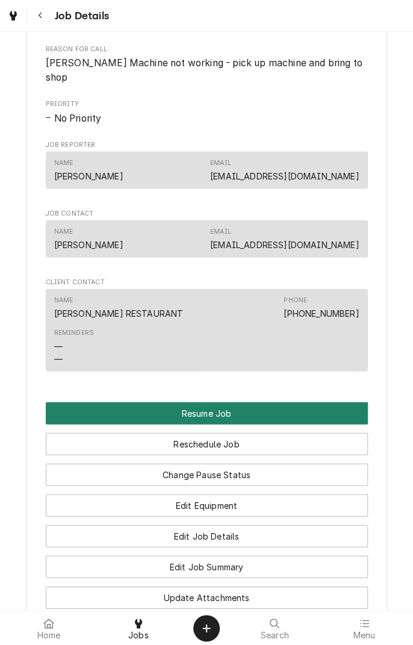
click at [251, 401] on button "Resume Job" at bounding box center [207, 412] width 322 height 22
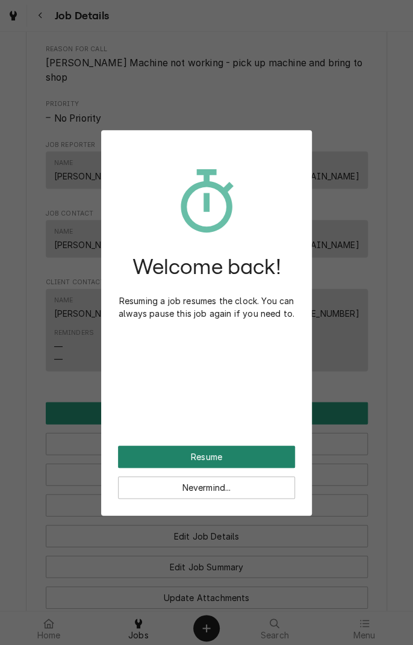
click at [238, 454] on button "Resume" at bounding box center [206, 456] width 177 height 22
